Goal: Task Accomplishment & Management: Use online tool/utility

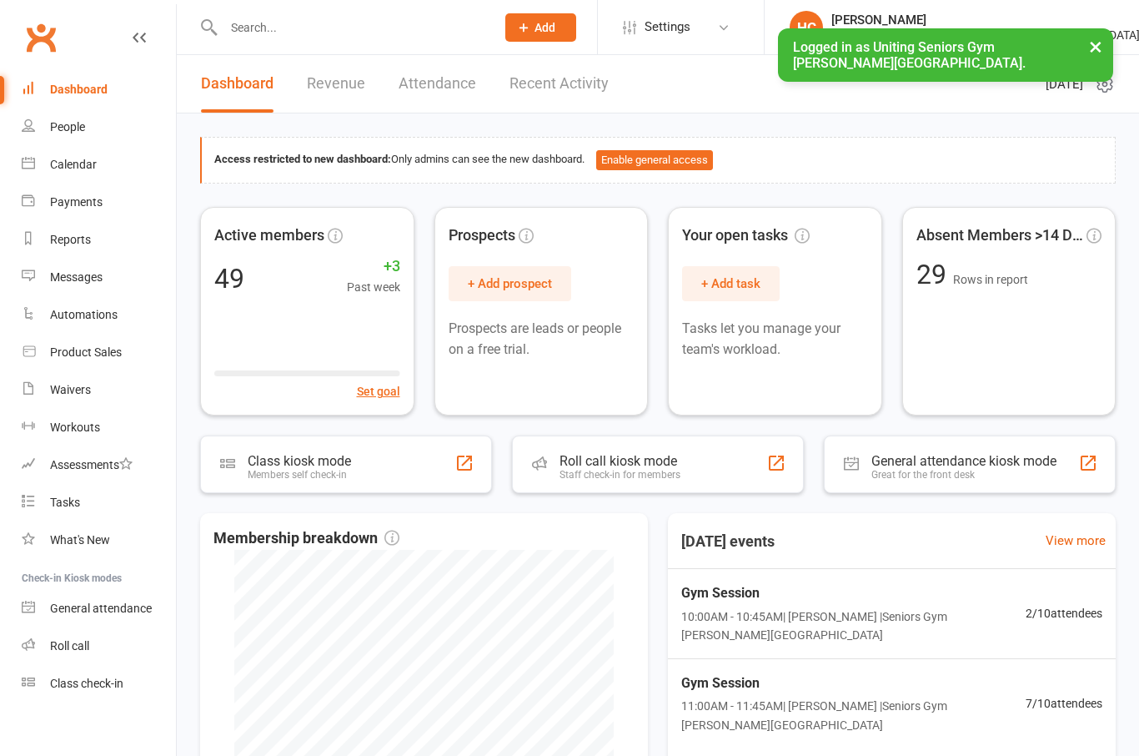
click at [62, 167] on div "Calendar" at bounding box center [73, 164] width 47 height 13
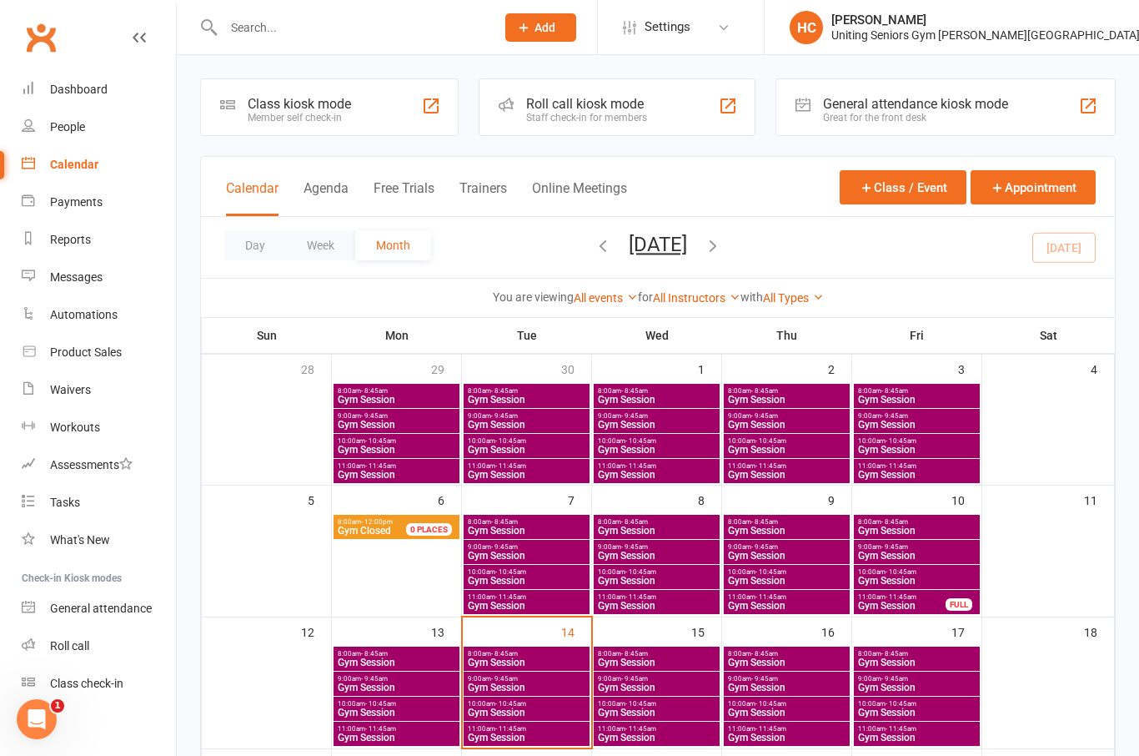
click at [630, 128] on div "Roll call kiosk mode Staff check-in for members" at bounding box center [617, 107] width 276 height 58
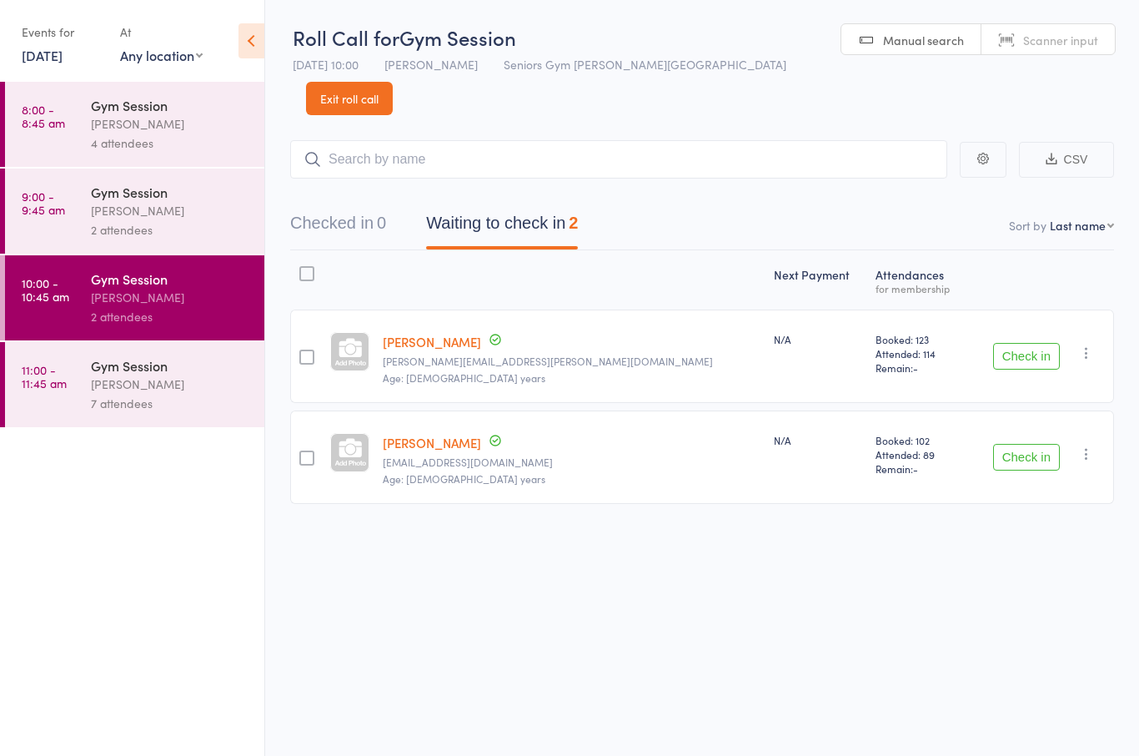
click at [1023, 343] on button "Check in" at bounding box center [1026, 356] width 67 height 27
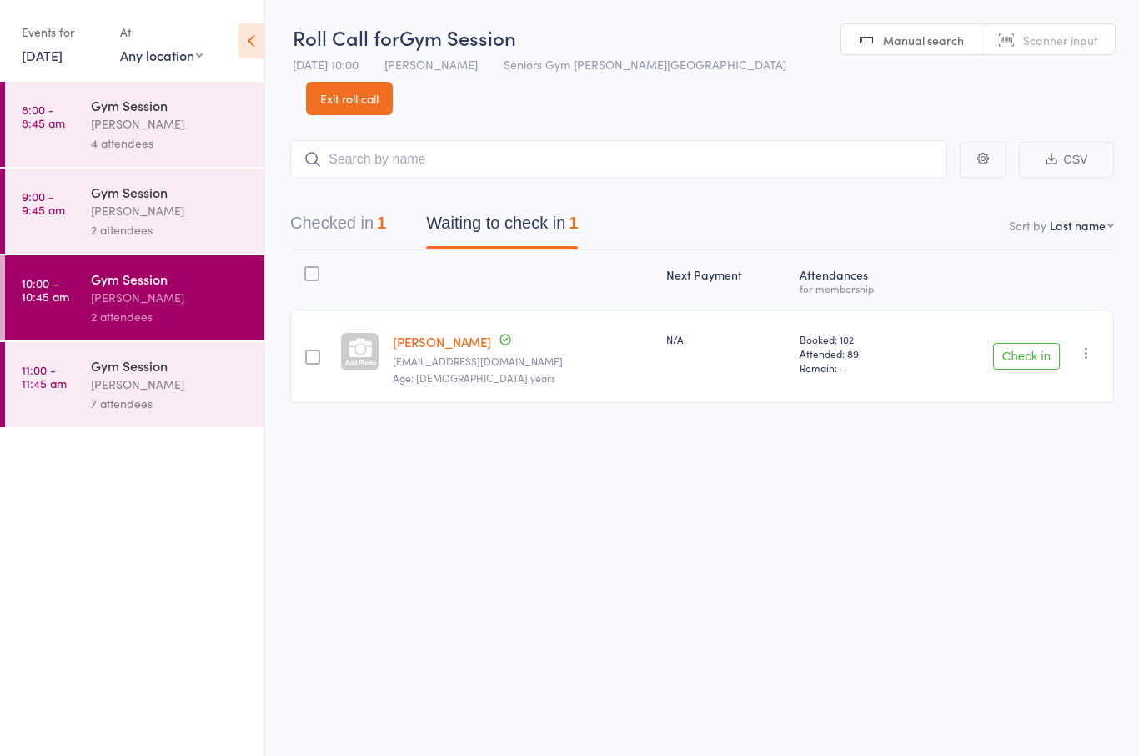
click at [38, 64] on link "[DATE]" at bounding box center [42, 55] width 41 height 18
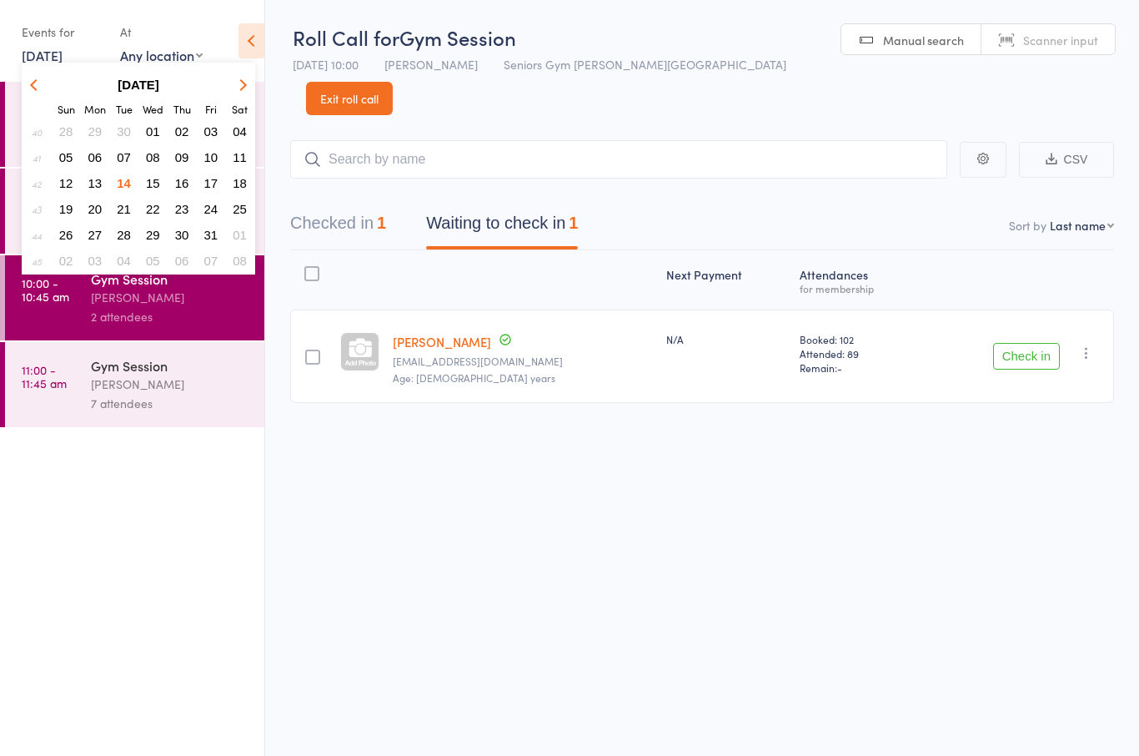
click at [147, 183] on span "15" at bounding box center [153, 183] width 14 height 14
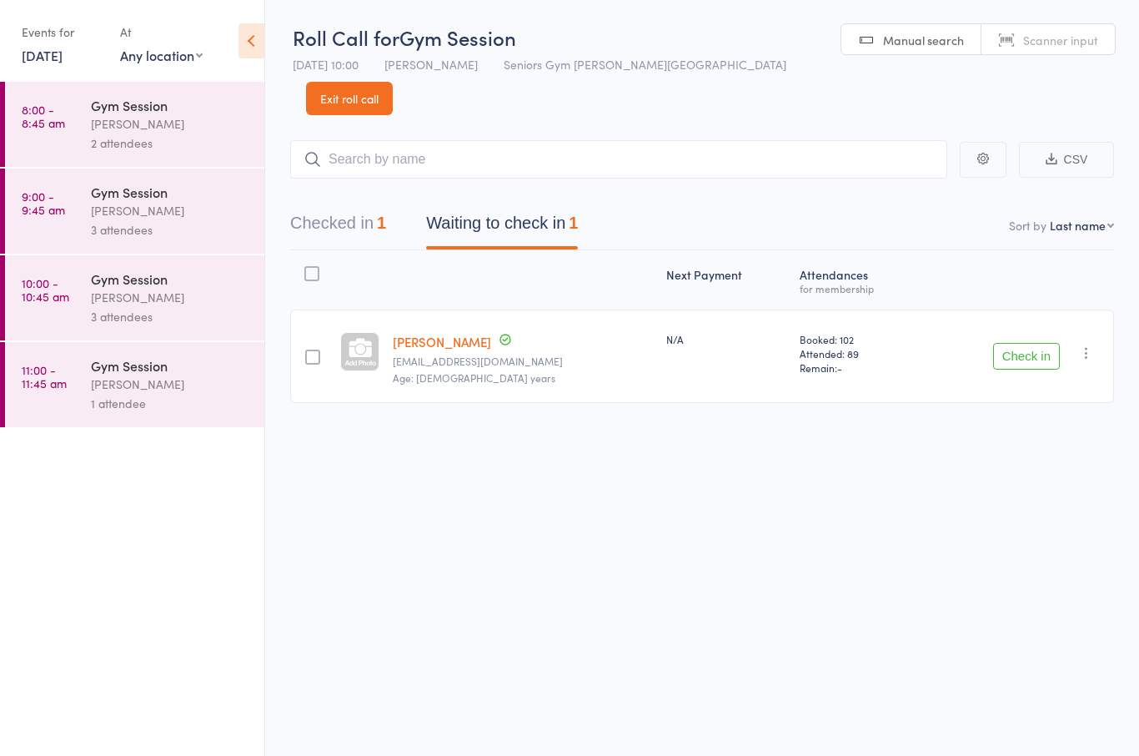
click at [80, 125] on link "8:00 - 8:45 am Gym Session [PERSON_NAME] 2 attendees" at bounding box center [134, 124] width 259 height 85
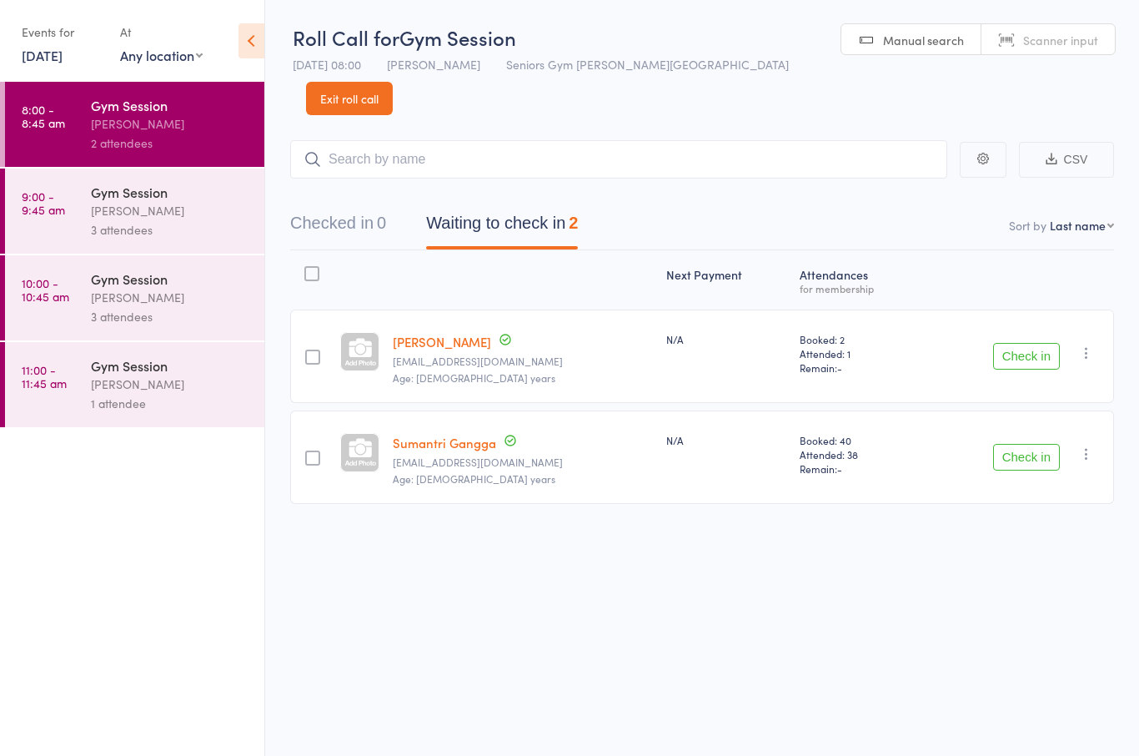
click at [138, 199] on div "Gym Session" at bounding box center [170, 192] width 159 height 18
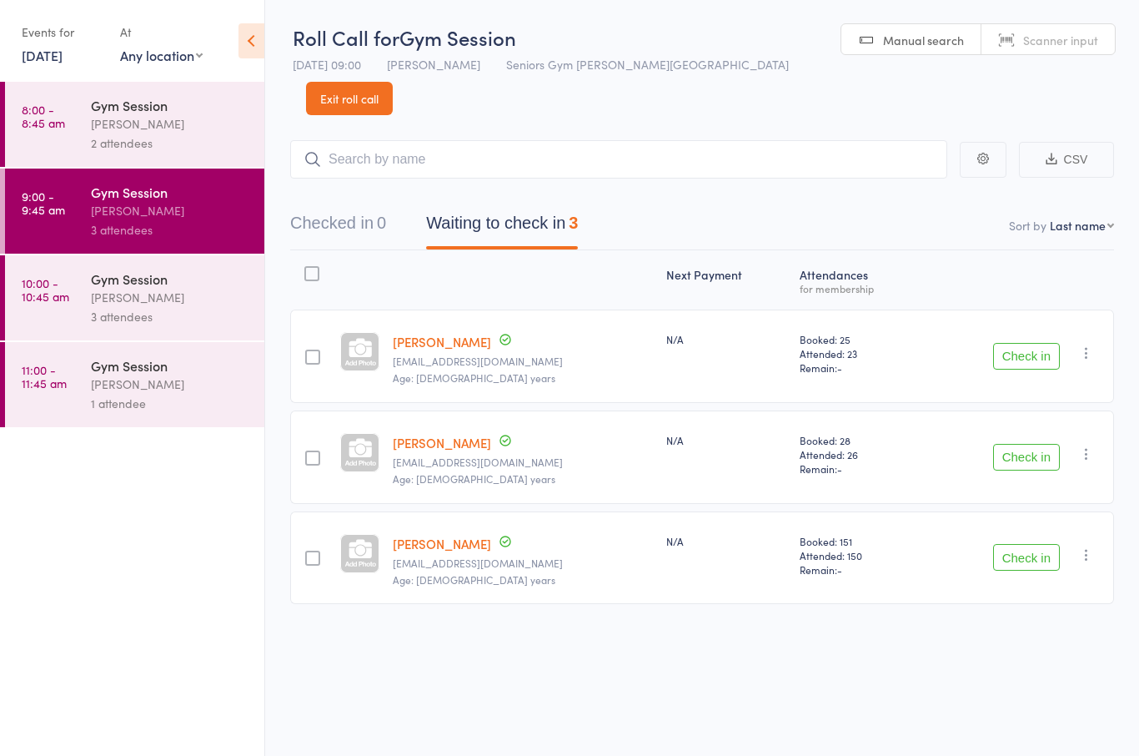
click at [93, 146] on div "2 attendees" at bounding box center [170, 142] width 159 height 19
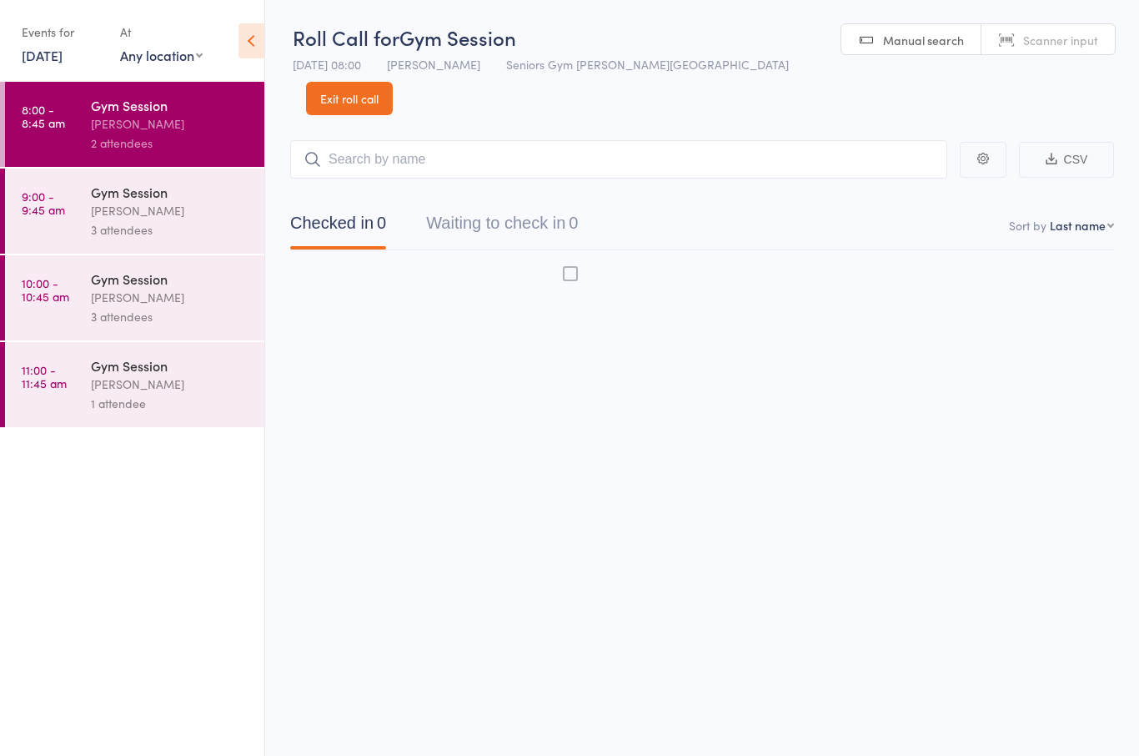
click at [128, 297] on div "[PERSON_NAME]" at bounding box center [170, 297] width 159 height 19
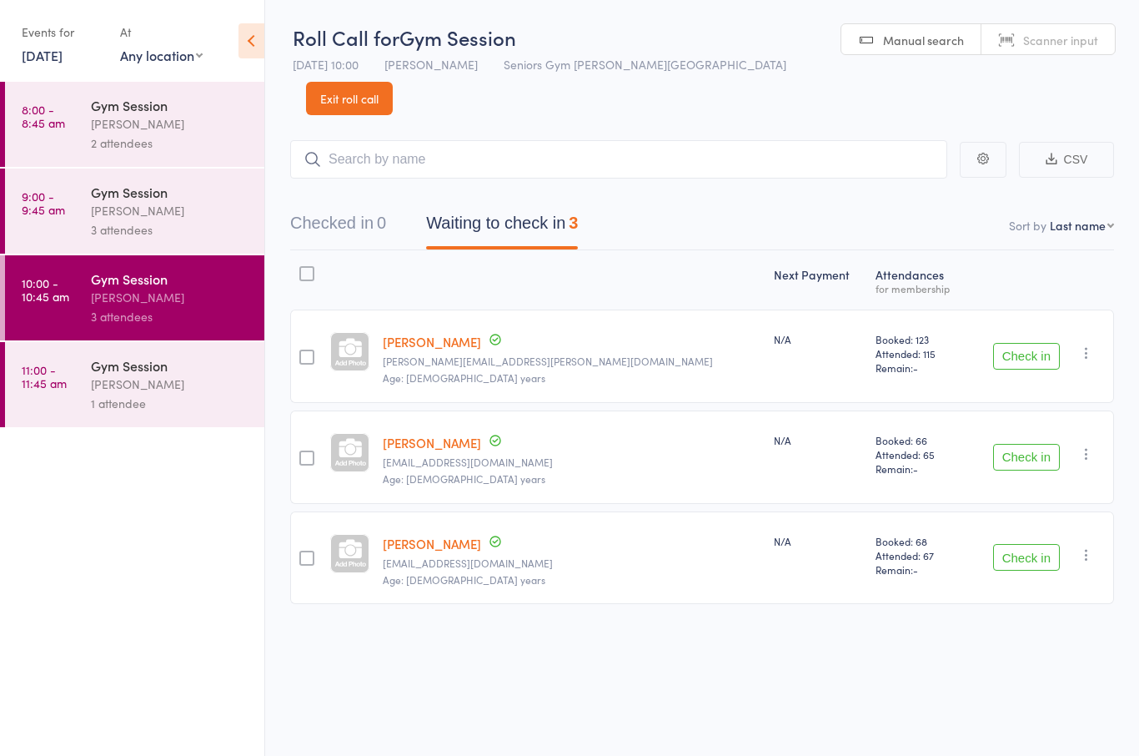
click at [103, 114] on div "Gym Session" at bounding box center [170, 105] width 159 height 18
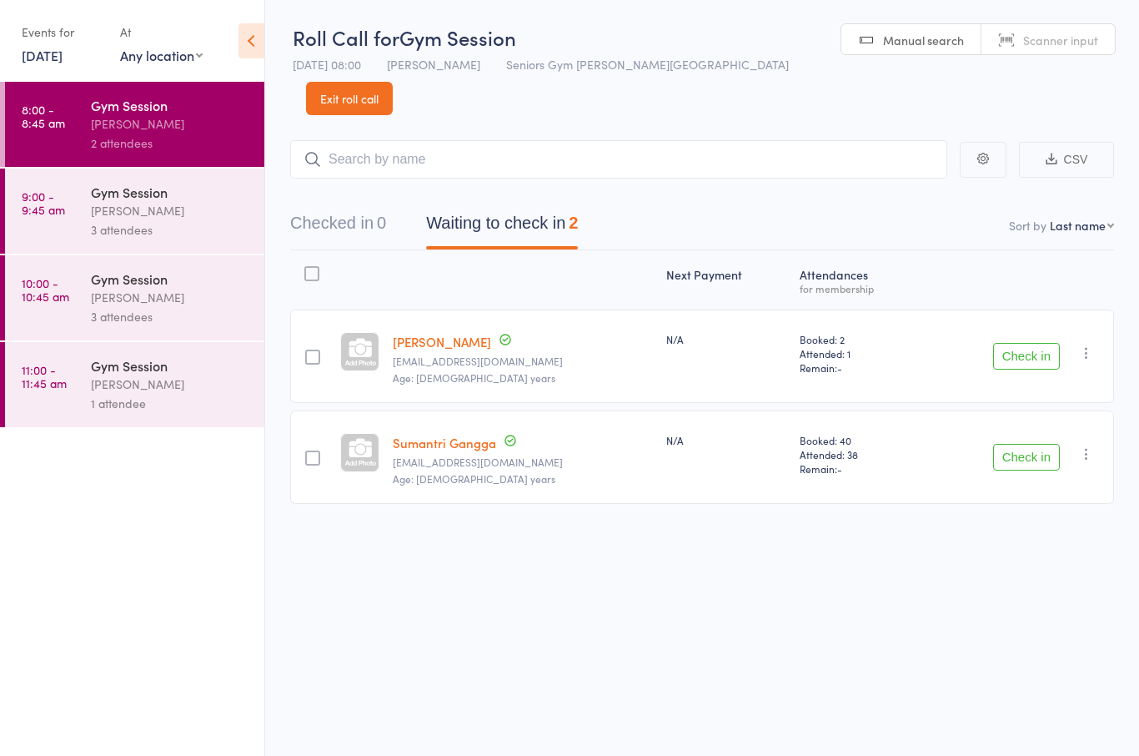
click at [147, 249] on div "Gym Session [PERSON_NAME] 3 attendees" at bounding box center [177, 210] width 173 height 85
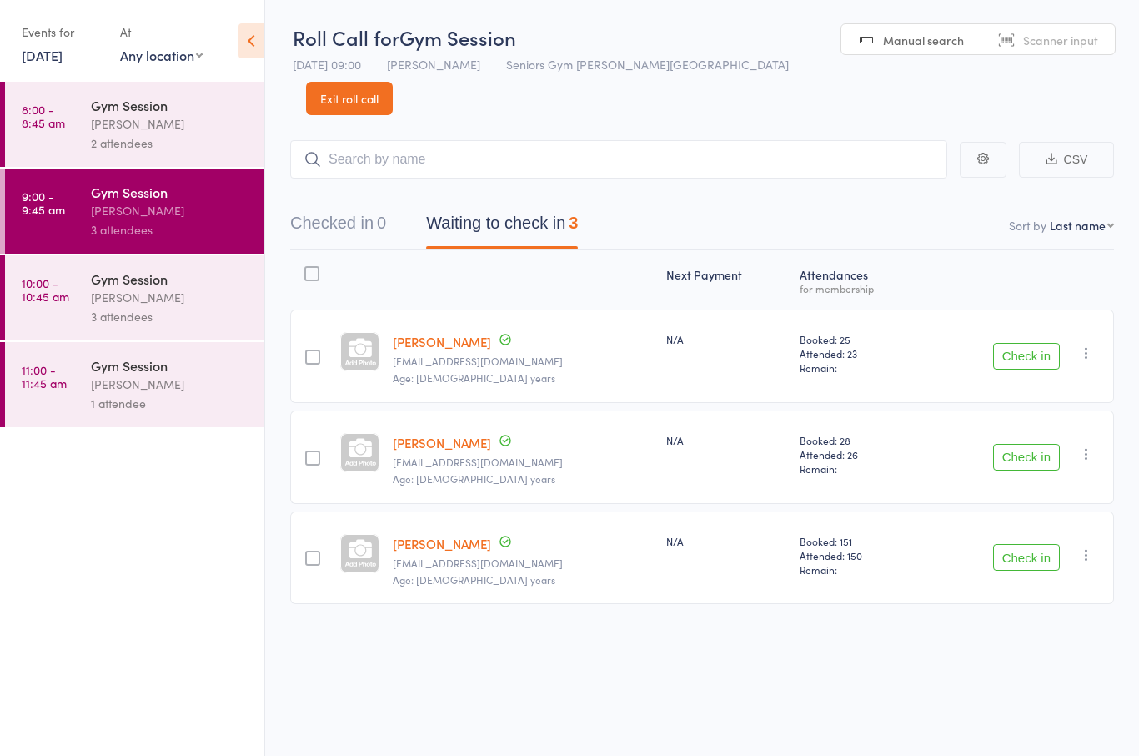
click at [63, 303] on time "10:00 - 10:45 am" at bounding box center [46, 289] width 48 height 27
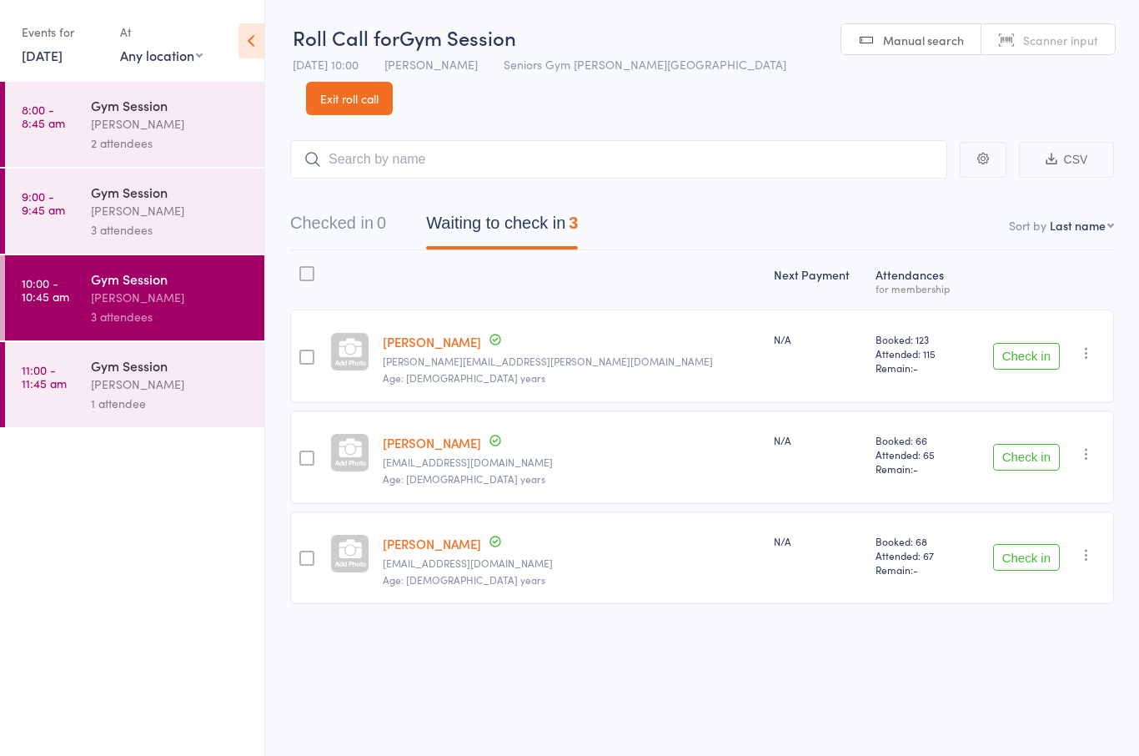
click at [51, 78] on div "Events for [DATE] [DATE] [DATE] Sun Mon Tue Wed Thu Fri Sat 40 28 29 30 01 02 0…" at bounding box center [132, 42] width 264 height 84
click at [50, 62] on link "[DATE]" at bounding box center [42, 55] width 41 height 18
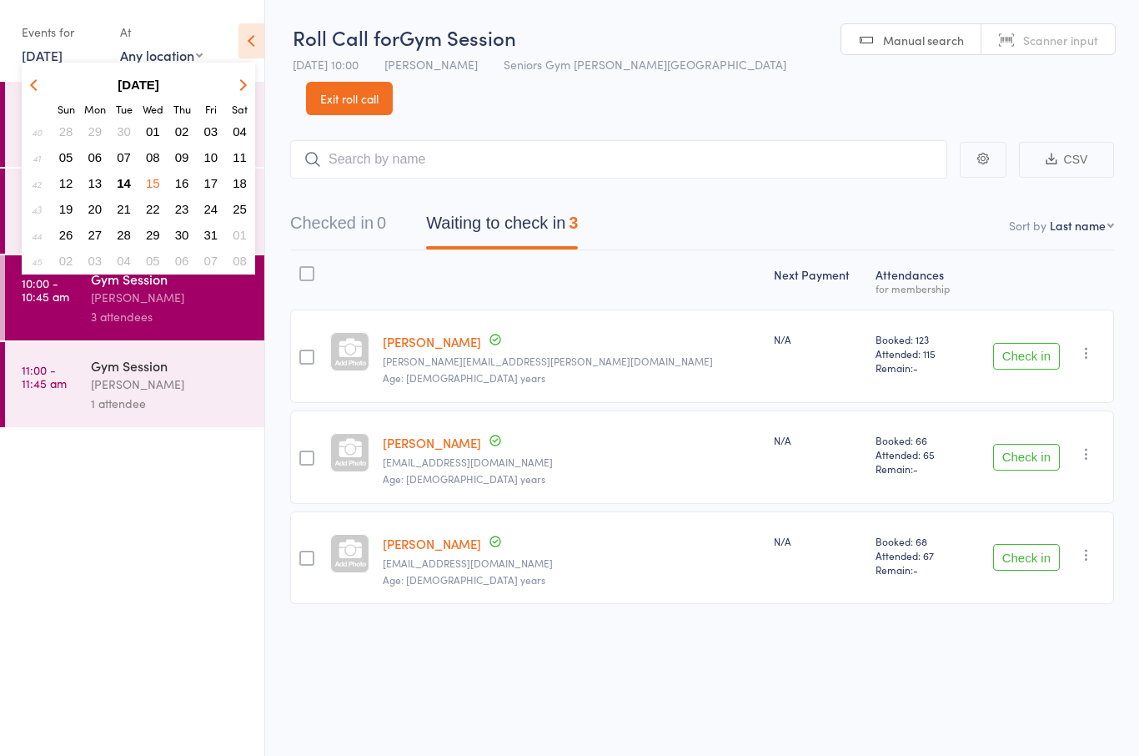
click at [117, 186] on span "14" at bounding box center [124, 183] width 14 height 14
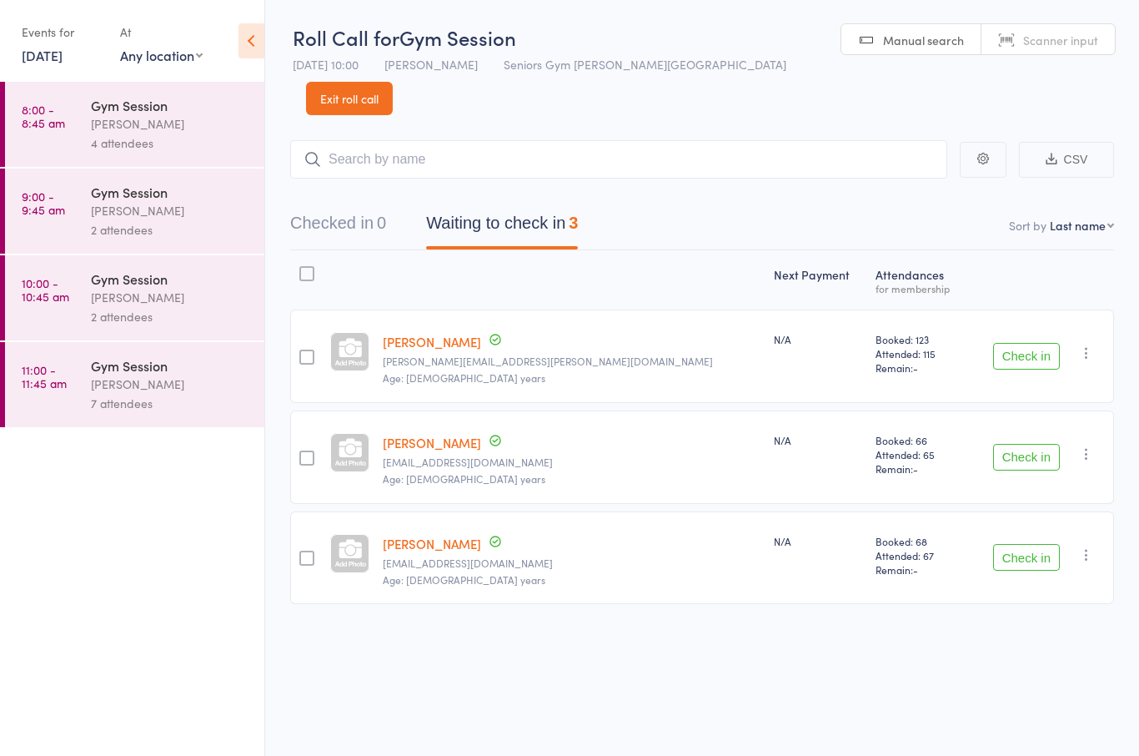
click at [173, 303] on div "[PERSON_NAME]" at bounding box center [170, 297] width 159 height 19
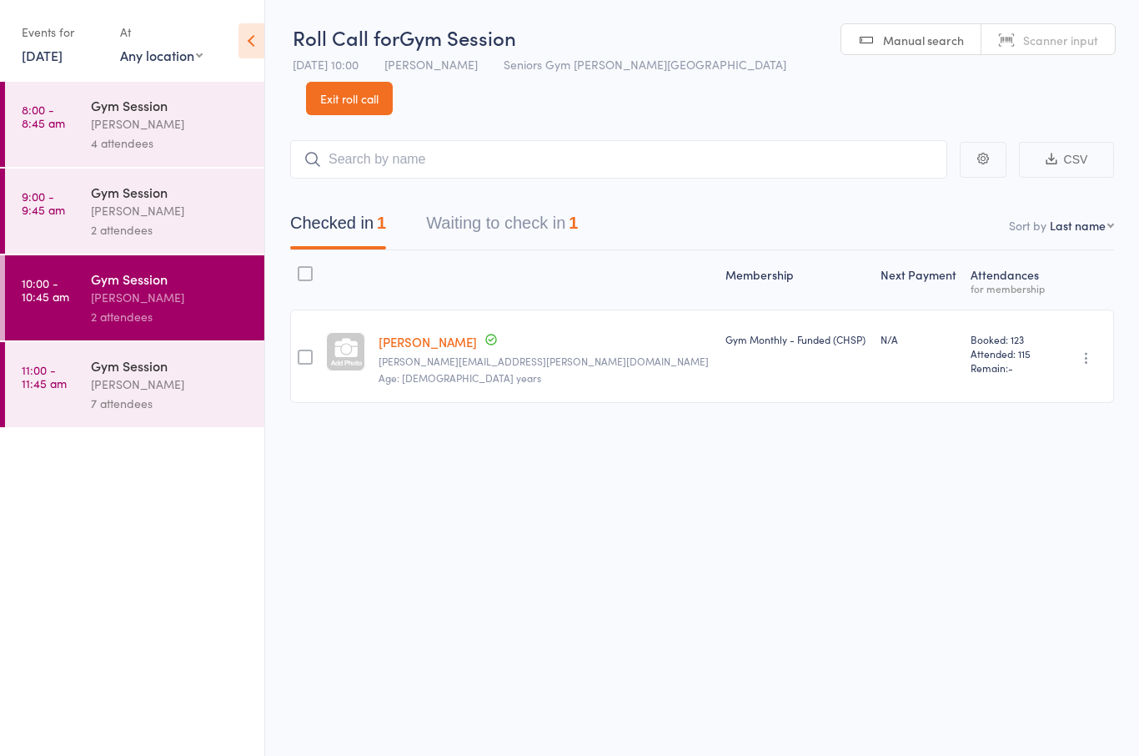
click at [558, 205] on button "Waiting to check in 1" at bounding box center [502, 227] width 152 height 44
